Goal: Connect with others: Connect with others

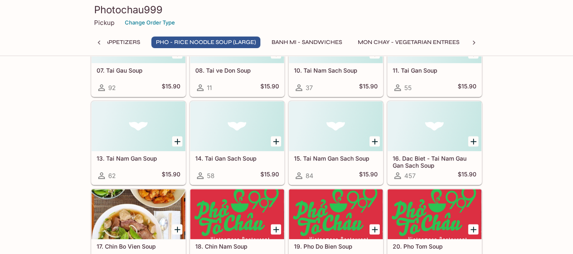
scroll to position [290, 0]
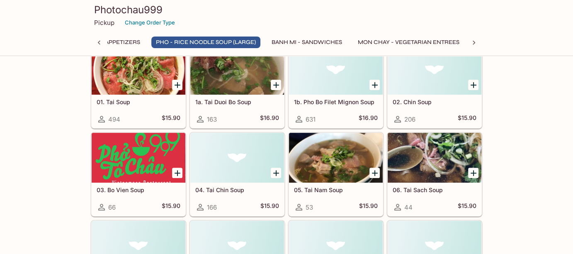
click at [125, 12] on h3 "Photochau999" at bounding box center [286, 9] width 385 height 13
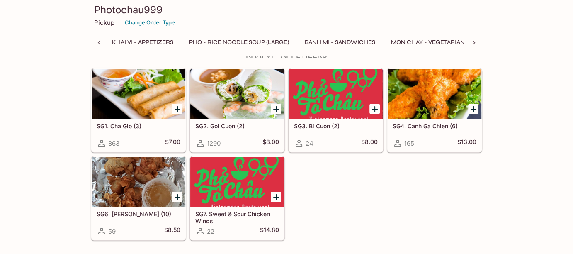
scroll to position [0, 0]
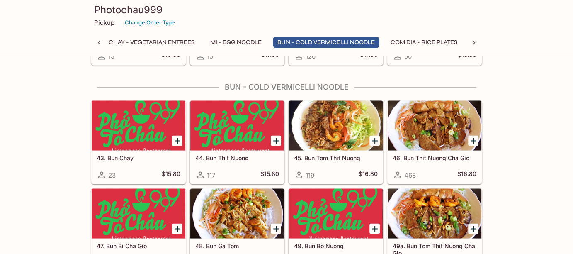
scroll to position [1451, 0]
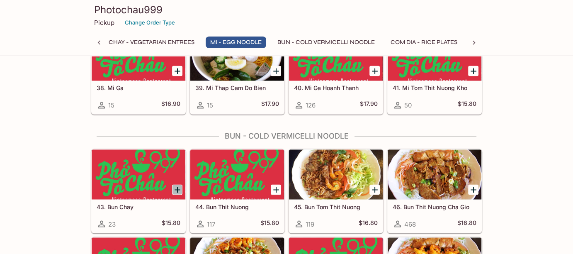
click at [175, 184] on icon "Add 43. Bun Chay" at bounding box center [177, 189] width 10 height 10
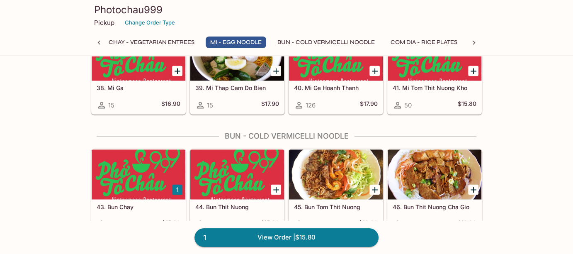
click at [176, 184] on button "1" at bounding box center [177, 189] width 10 height 10
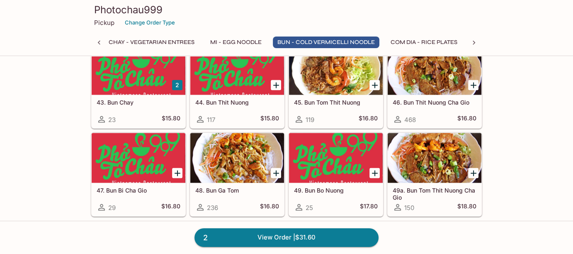
scroll to position [1575, 0]
